Goal: Navigation & Orientation: Find specific page/section

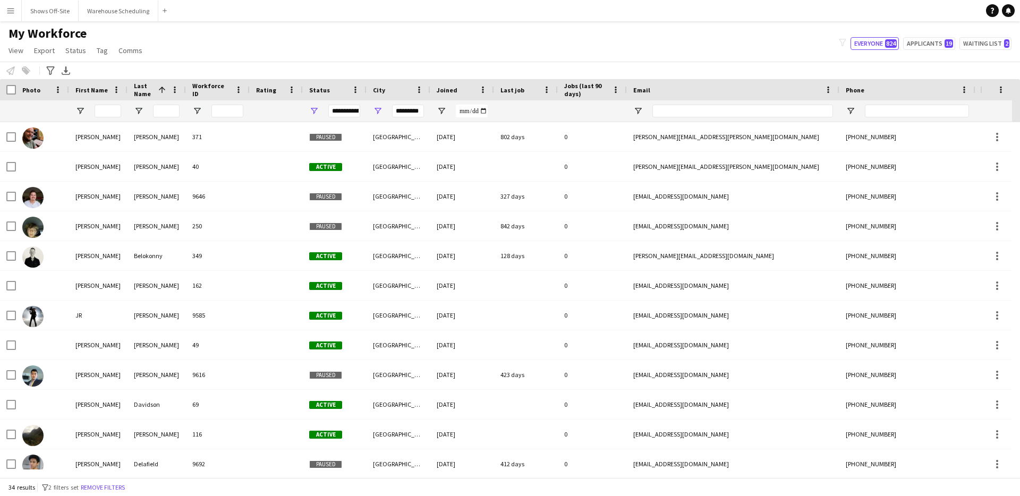
click at [19, 6] on button "Menu" at bounding box center [10, 10] width 21 height 21
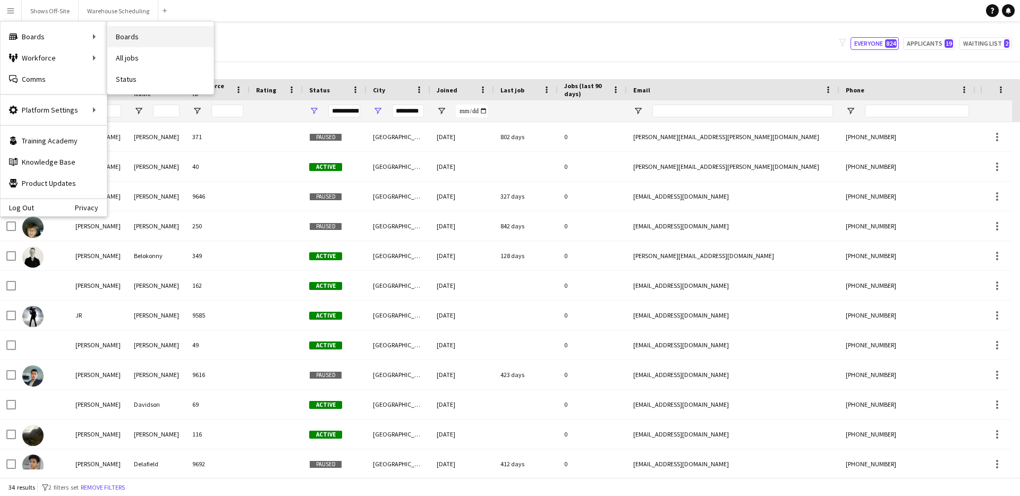
click at [118, 41] on link "Boards" at bounding box center [160, 36] width 106 height 21
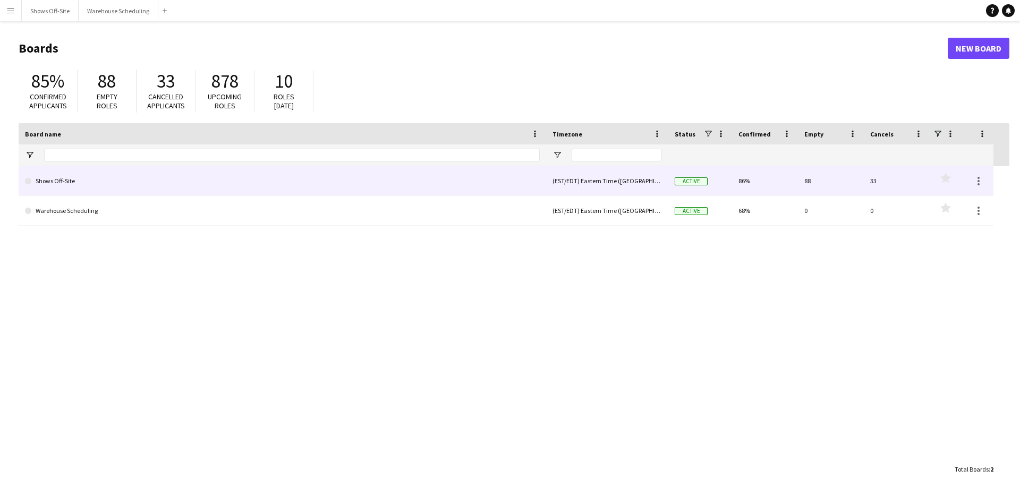
click at [262, 176] on link "Shows Off-Site" at bounding box center [282, 181] width 515 height 30
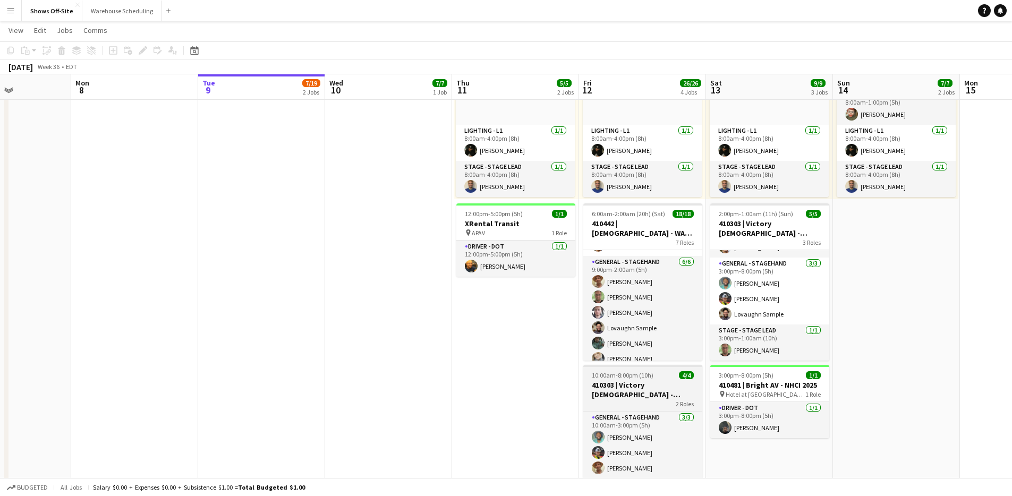
scroll to position [299, 0]
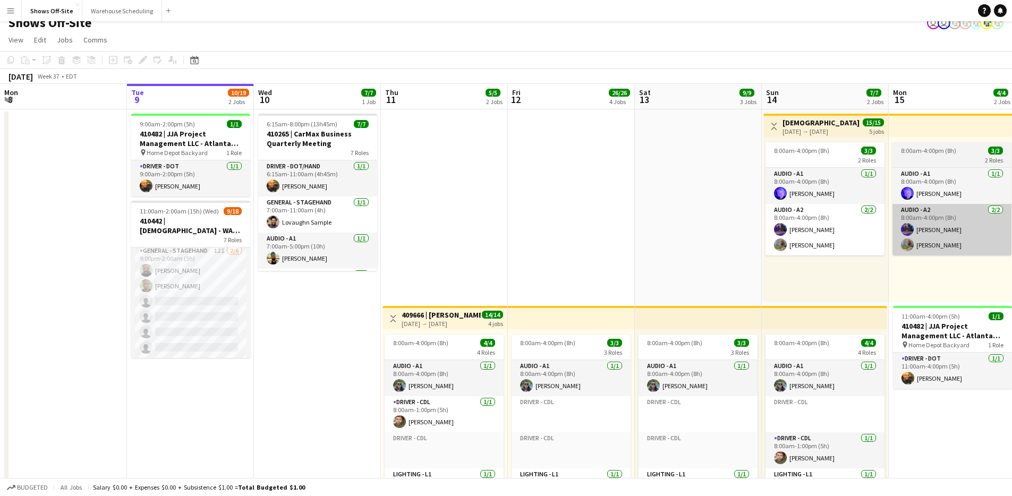
scroll to position [14, 0]
